Goal: Task Accomplishment & Management: Use online tool/utility

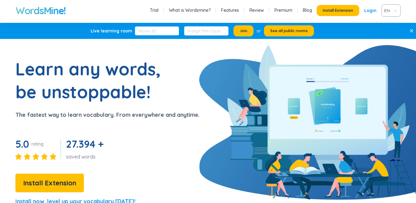
click at [157, 29] on input "text" at bounding box center [157, 30] width 44 height 9
click at [197, 33] on input "text" at bounding box center [206, 30] width 44 height 9
type input "g"
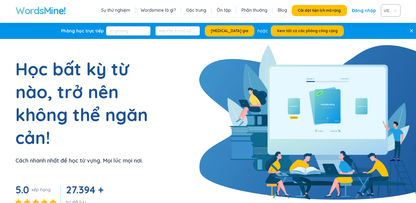
click at [158, 58] on h1 "Học bất kỳ từ nào, trở nên không thể ngăn cản!" at bounding box center [92, 102] width 154 height 91
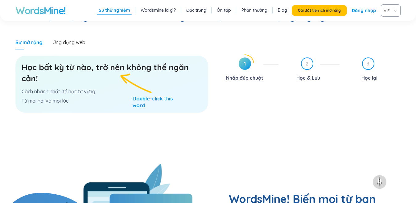
scroll to position [379, 0]
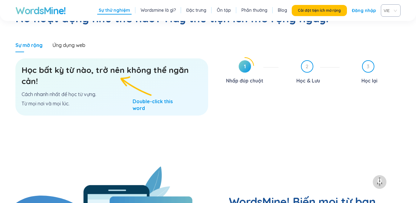
click at [104, 90] on div "Học bất kỳ từ nào, trở nên không thể ngăn cản! Cách nhanh nhất để học từ vựng. …" at bounding box center [111, 86] width 193 height 57
click at [101, 75] on h3 "Học bất kỳ từ nào, trở nên không thể ngăn cản!" at bounding box center [112, 76] width 181 height 22
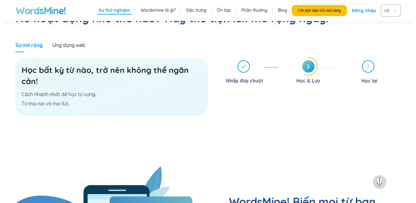
click at [178, 87] on div "Học bất kỳ từ nào, trở nên không thể ngăn cản! Cách nhanh nhất để học từ vựng. …" at bounding box center [111, 86] width 193 height 57
click at [370, 68] on font "3" at bounding box center [368, 66] width 3 height 6
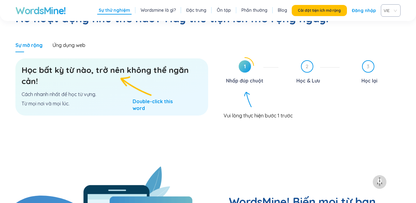
click at [242, 64] on span "1" at bounding box center [245, 66] width 12 height 12
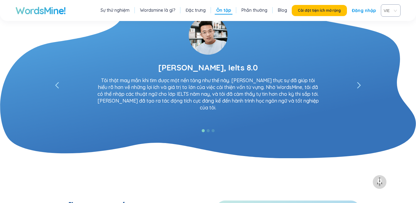
scroll to position [1204, 0]
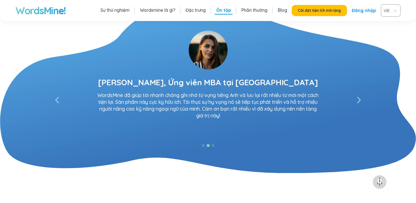
click at [364, 14] on link "Đăng nhập" at bounding box center [364, 10] width 24 height 11
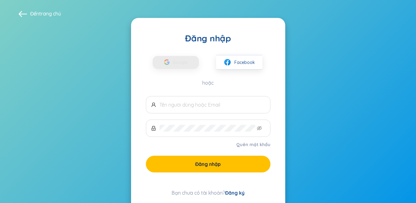
click at [234, 189] on div "Đăng nhập Google Facebook hoặc Quên mật khẩu Đăng nhập Bạn chưa có tài khoản? Đ…" at bounding box center [208, 114] width 154 height 193
click at [235, 193] on font "Đăng ký" at bounding box center [234, 193] width 19 height 6
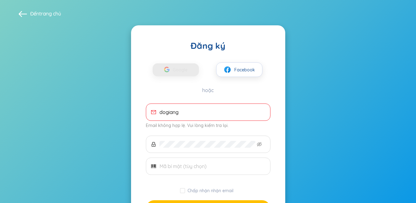
click at [338, 149] on section "Đến trang chủ Đăng ký Google Facebook hoặc dogiang Email không hợp lệ. Vui lòng…" at bounding box center [208, 127] width 416 height 254
click at [215, 115] on input "dogiang" at bounding box center [213, 112] width 106 height 7
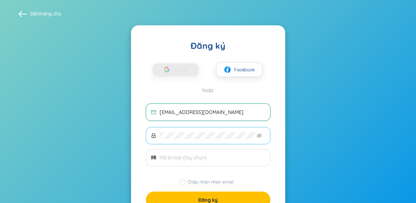
type input "[EMAIL_ADDRESS][DOMAIN_NAME]"
click at [185, 139] on span at bounding box center [208, 135] width 125 height 17
click at [260, 136] on icon "mắt không nhìn thấy được" at bounding box center [259, 135] width 5 height 5
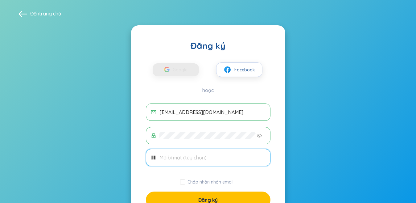
click at [180, 157] on input "text" at bounding box center [213, 157] width 106 height 7
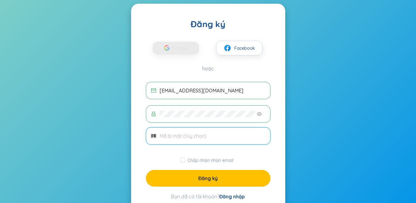
scroll to position [27, 0]
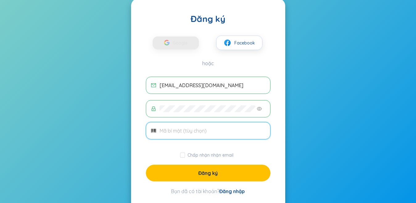
click at [153, 131] on icon "mã vạch" at bounding box center [153, 130] width 5 height 5
click at [173, 132] on input "text" at bounding box center [213, 130] width 106 height 7
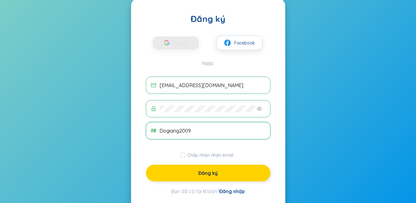
type input "Dogiang2009"
click at [187, 171] on button "Đăng ký" at bounding box center [208, 173] width 125 height 17
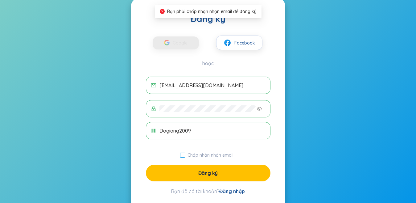
click at [187, 154] on span "Chấp nhận nhận email" at bounding box center [210, 155] width 51 height 6
click at [185, 154] on input "Chấp nhận nhận email" at bounding box center [182, 155] width 5 height 5
checkbox input "true"
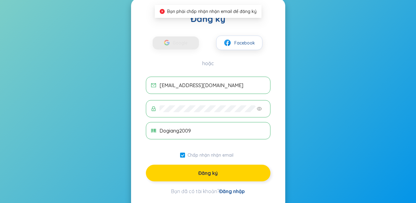
click at [193, 173] on button "Đăng ký" at bounding box center [208, 173] width 125 height 17
click at [202, 175] on font "Đăng ký" at bounding box center [208, 173] width 19 height 6
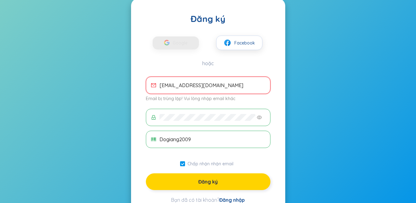
click at [224, 184] on button "Đăng ký" at bounding box center [208, 181] width 125 height 17
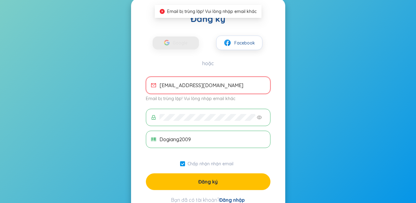
click at [236, 200] on font "Đăng nhập" at bounding box center [232, 200] width 26 height 6
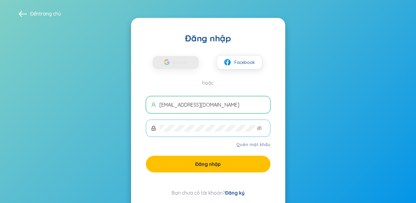
type input "[EMAIL_ADDRESS][DOMAIN_NAME]"
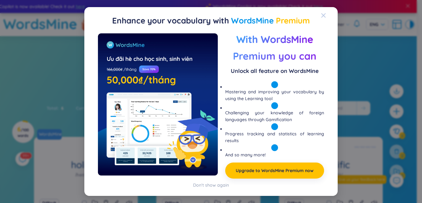
click at [321, 16] on icon "Close" at bounding box center [323, 15] width 5 height 5
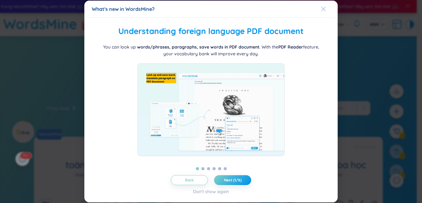
click at [321, 10] on icon "Close" at bounding box center [323, 8] width 4 height 4
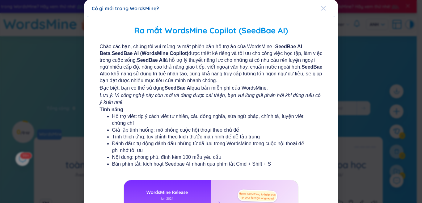
click at [323, 7] on span "Đóng" at bounding box center [329, 8] width 17 height 17
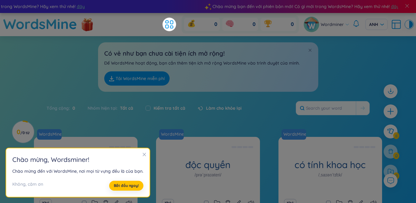
scroll to position [15, 0]
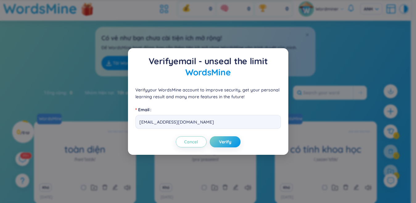
drag, startPoint x: 421, startPoint y: 73, endPoint x: 380, endPoint y: 76, distance: 41.2
click at [416, 75] on div "Verify email - unseal the limit WordsMine Verify your WordsMine account to impr…" at bounding box center [208, 101] width 416 height 203
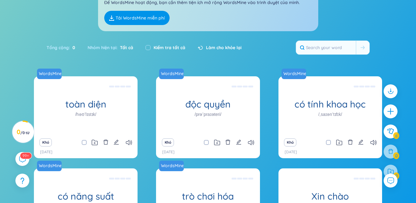
scroll to position [0, 0]
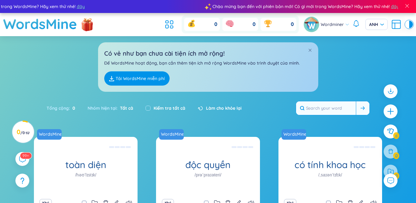
click at [325, 113] on input "text" at bounding box center [326, 108] width 60 height 14
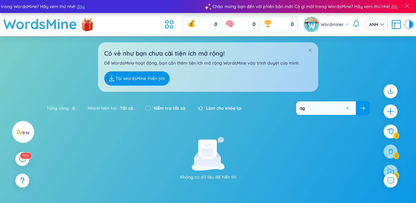
type input "a"
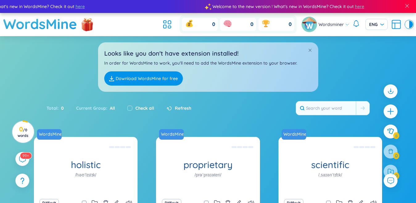
click at [341, 53] on div "Looks like you don't have extension installed! In order for WordsMine to work, …" at bounding box center [208, 64] width 416 height 56
click at [322, 107] on input "text" at bounding box center [326, 108] width 60 height 14
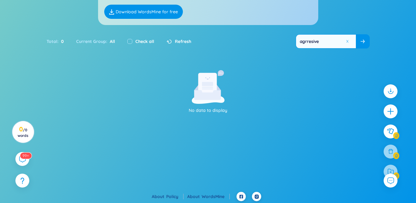
scroll to position [68, 0]
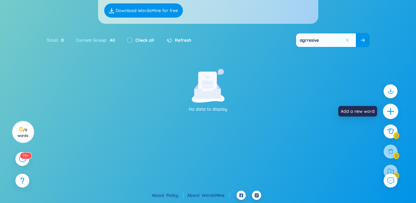
type input "agrresive"
click at [391, 108] on icon "plus" at bounding box center [391, 111] width 1 height 7
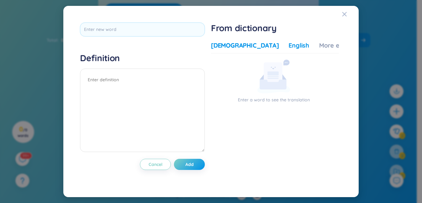
click at [288, 46] on div "English" at bounding box center [298, 45] width 21 height 9
click at [344, 19] on div "Close" at bounding box center [344, 14] width 5 height 17
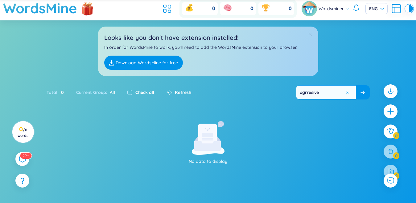
scroll to position [16, 0]
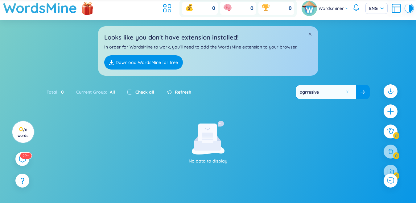
click at [151, 69] on link "Download WordsMine for free" at bounding box center [143, 62] width 79 height 14
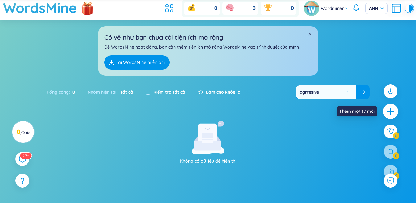
click at [391, 109] on icon "cộng thêm" at bounding box center [391, 111] width 9 height 9
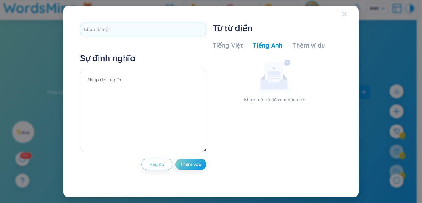
click at [347, 18] on span "Đóng" at bounding box center [350, 14] width 17 height 17
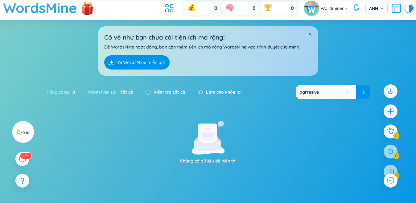
click at [327, 137] on div "Không có dữ liệu để hiển thị" at bounding box center [208, 143] width 410 height 44
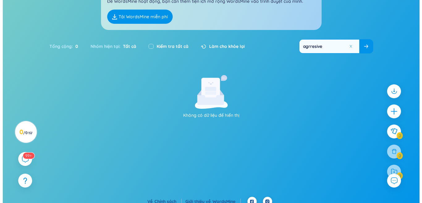
scroll to position [68, 0]
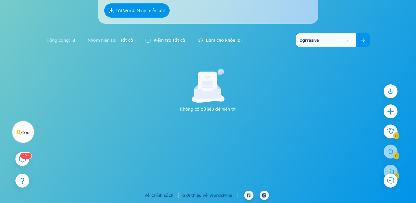
click at [55, 44] on div "Tổng cộng : 0" at bounding box center [64, 40] width 35 height 13
click at [391, 112] on icon "cộng thêm" at bounding box center [391, 111] width 1 height 7
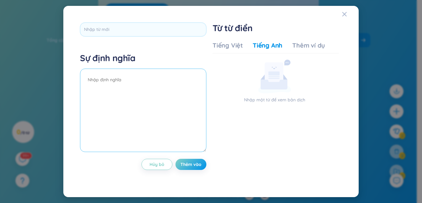
click at [138, 88] on textarea at bounding box center [143, 110] width 126 height 83
type textarea "agrresive"
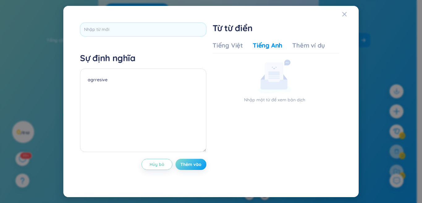
click at [190, 167] on button "Thêm vào" at bounding box center [190, 164] width 31 height 11
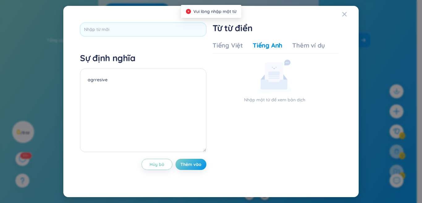
click at [211, 99] on div "Sự định nghĩa agrresive Hủy bỏ Thêm vào Từ từ điển Tiếng Việt Tiếng Anh Thêm ví…" at bounding box center [211, 101] width 268 height 164
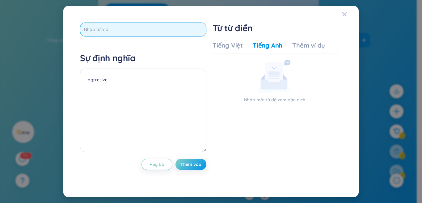
click at [118, 27] on input "text" at bounding box center [143, 30] width 126 height 14
click at [113, 25] on input "text" at bounding box center [143, 30] width 126 height 14
type input "a"
type input "ả"
type input "aggresive"
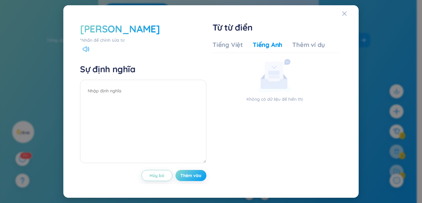
click at [182, 172] on button "Thêm vào" at bounding box center [190, 175] width 31 height 11
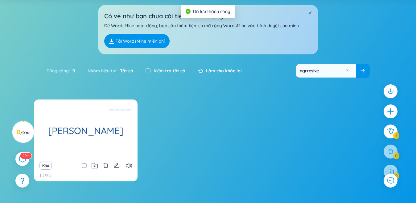
scroll to position [40, 0]
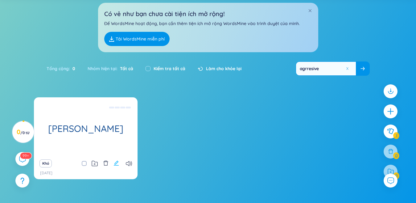
click at [118, 162] on icon "biên tập" at bounding box center [116, 163] width 5 height 5
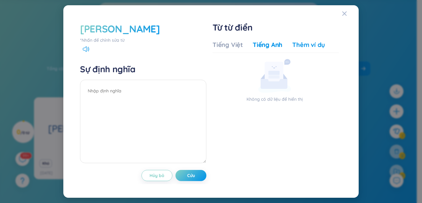
click at [314, 43] on font "Thêm ví dụ" at bounding box center [308, 45] width 33 height 8
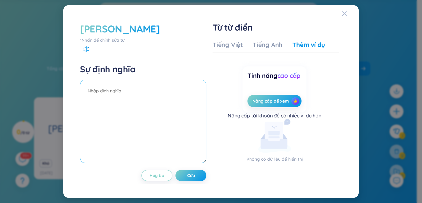
click at [129, 101] on textarea at bounding box center [143, 121] width 126 height 83
click at [197, 176] on button "Cứu" at bounding box center [190, 175] width 31 height 11
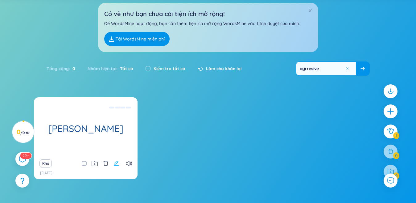
click at [115, 164] on icon "biên tập" at bounding box center [116, 163] width 5 height 5
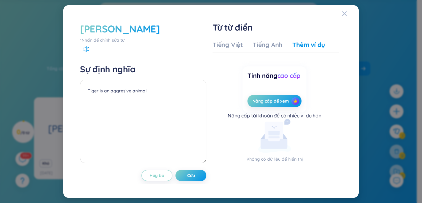
click at [340, 20] on div "hung hăng *Nhấn để chỉnh sửa từ Sự định nghĩa Tiger is an aggresive animal Hủy …" at bounding box center [211, 101] width 268 height 165
click at [344, 14] on icon "Đóng" at bounding box center [344, 13] width 4 height 4
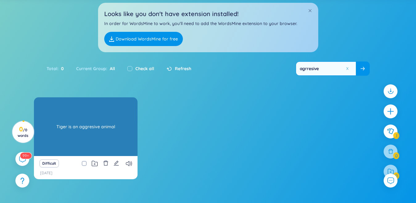
click at [89, 119] on div "Tiger is an aggresive animal" at bounding box center [86, 127] width 98 height 56
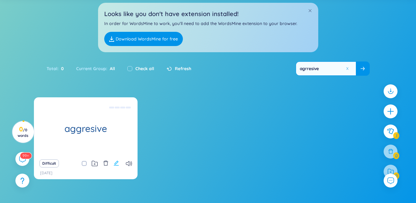
click at [116, 164] on icon "edit" at bounding box center [116, 163] width 5 height 5
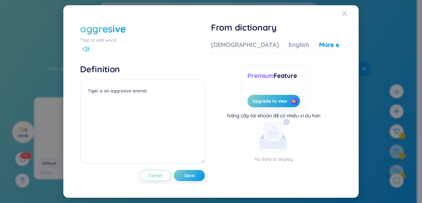
click at [231, 53] on div "Vietnamese English More examples No data to display Premium Feature Upgrade to …" at bounding box center [275, 103] width 128 height 126
click at [230, 51] on div "Vietnamese English More examples" at bounding box center [287, 46] width 153 height 12
click at [229, 45] on div "[DEMOGRAPHIC_DATA]" at bounding box center [245, 44] width 68 height 9
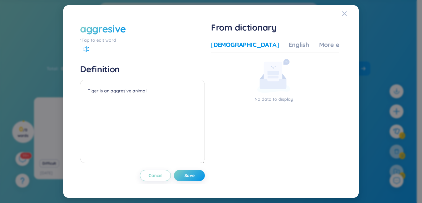
click at [102, 39] on div "*Tap to edit word" at bounding box center [142, 40] width 125 height 7
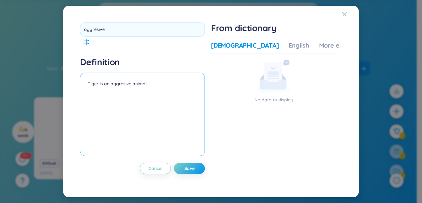
click at [157, 86] on textarea "Tiger is an aggresive animal" at bounding box center [142, 114] width 125 height 83
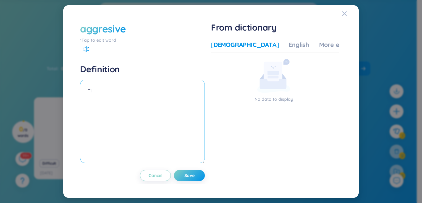
type textarea "T"
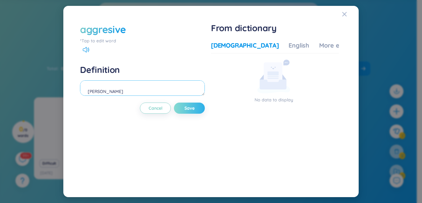
type textarea "[PERSON_NAME]"
click at [194, 107] on span "Save" at bounding box center [189, 108] width 10 height 6
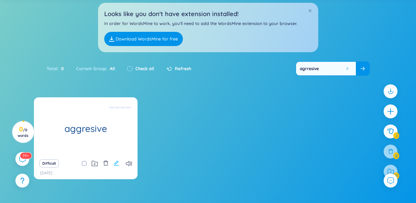
click at [114, 163] on icon "edit" at bounding box center [117, 163] width 6 height 6
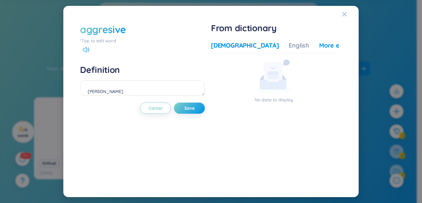
click at [322, 44] on div "More examples" at bounding box center [341, 45] width 45 height 9
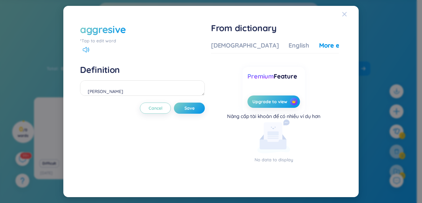
click at [344, 18] on div "Close" at bounding box center [344, 14] width 5 height 17
